Goal: Transaction & Acquisition: Purchase product/service

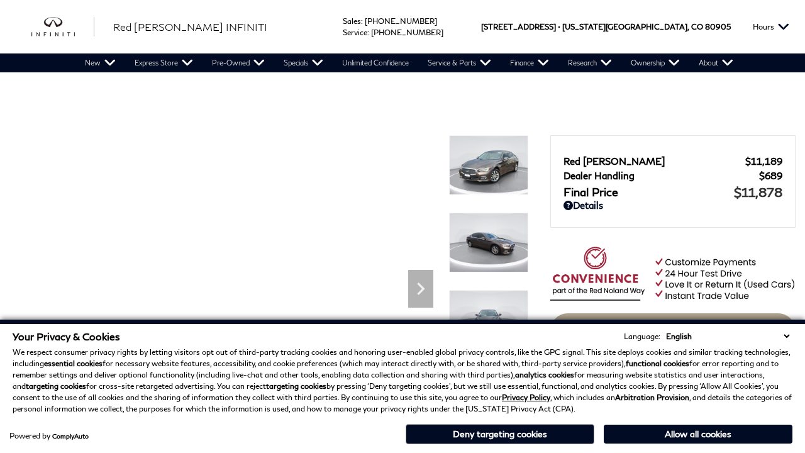
scroll to position [1085, 0]
